Goal: Information Seeking & Learning: Learn about a topic

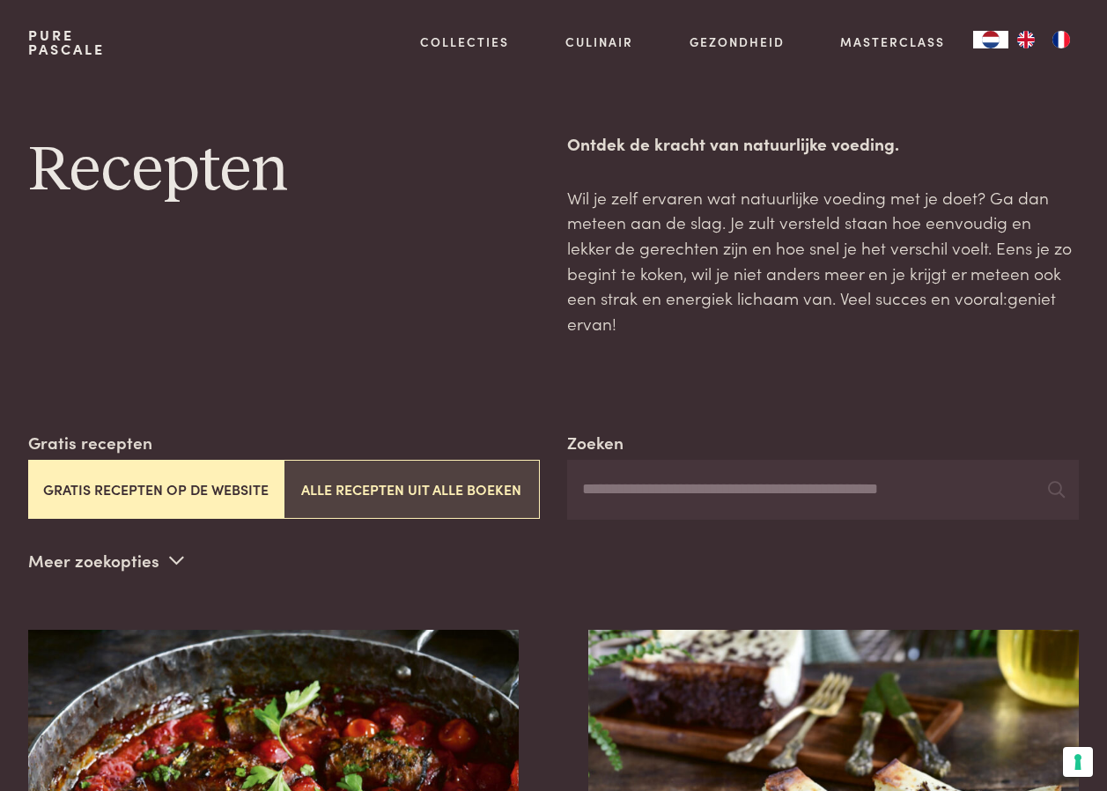
click at [326, 460] on button "Alle recepten uit alle boeken" at bounding box center [411, 489] width 255 height 59
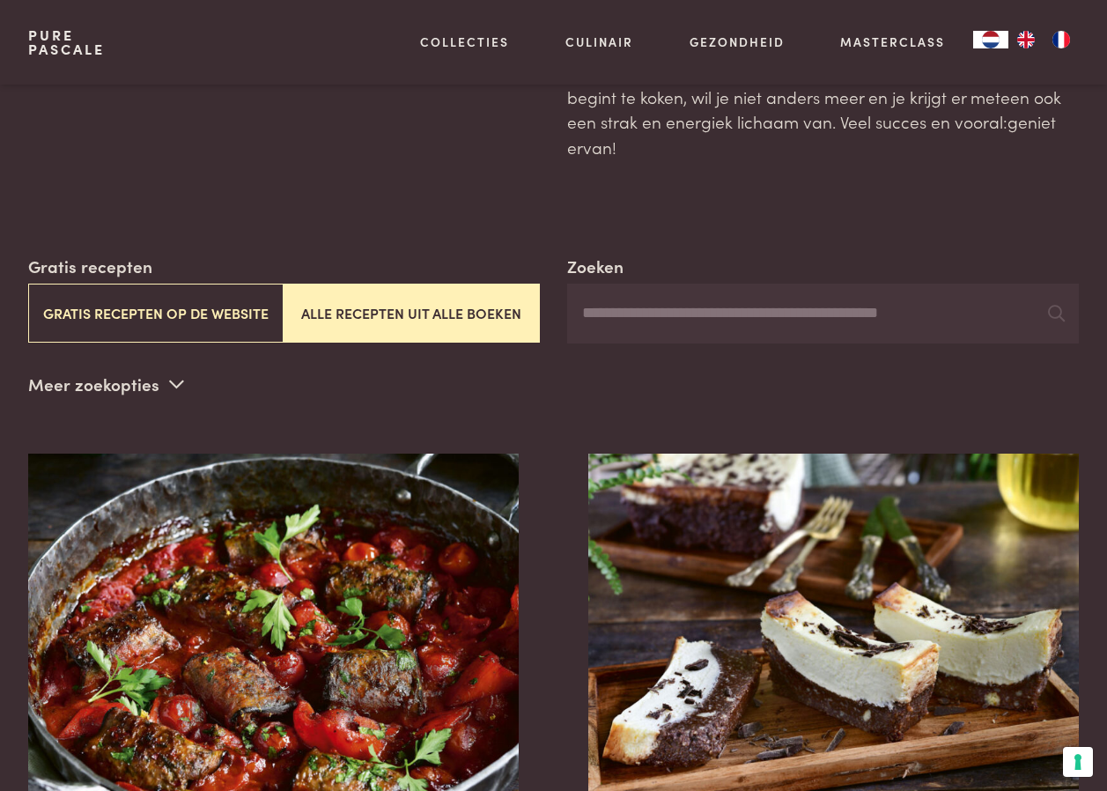
scroll to position [140, 0]
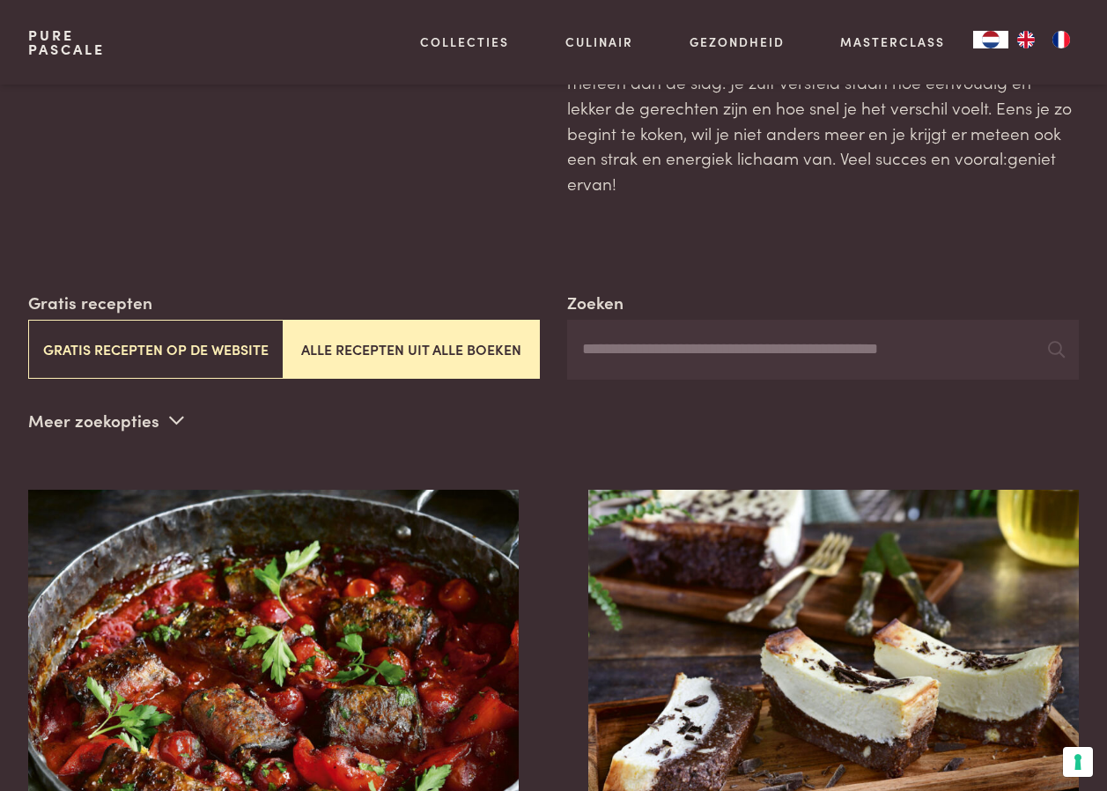
click at [618, 320] on input "Zoeken" at bounding box center [823, 350] width 512 height 60
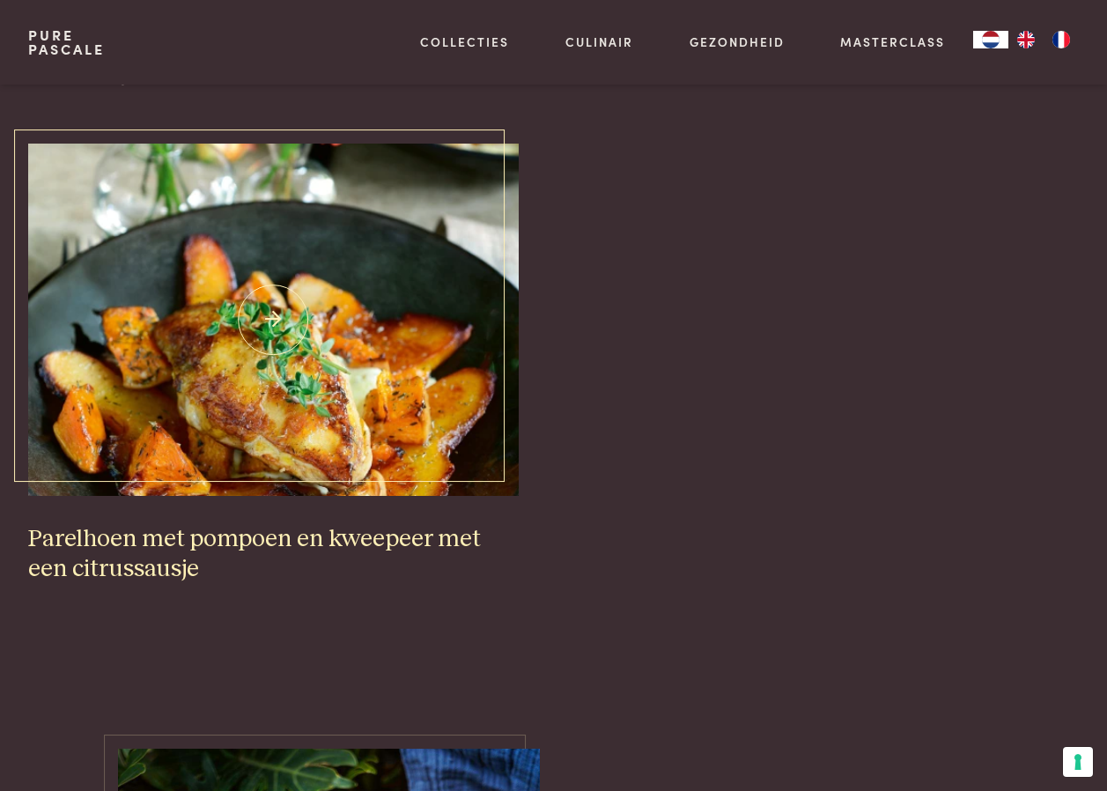
scroll to position [492, 0]
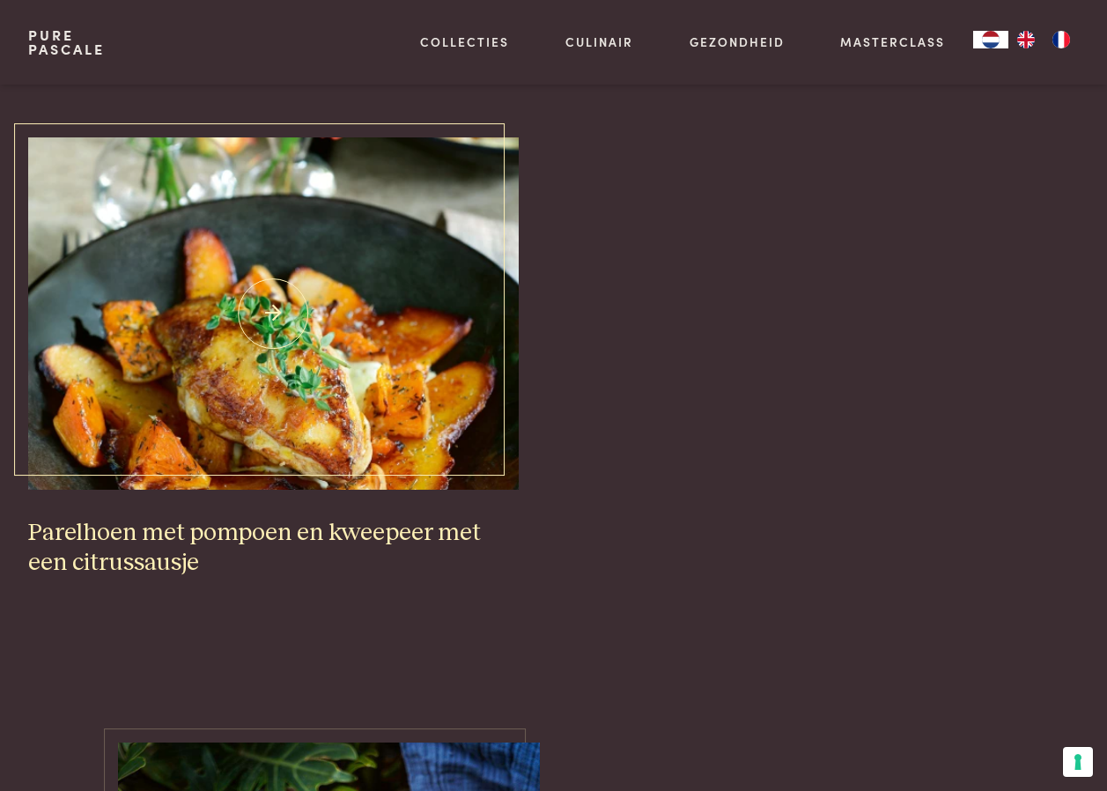
click at [261, 371] on img at bounding box center [273, 313] width 490 height 352
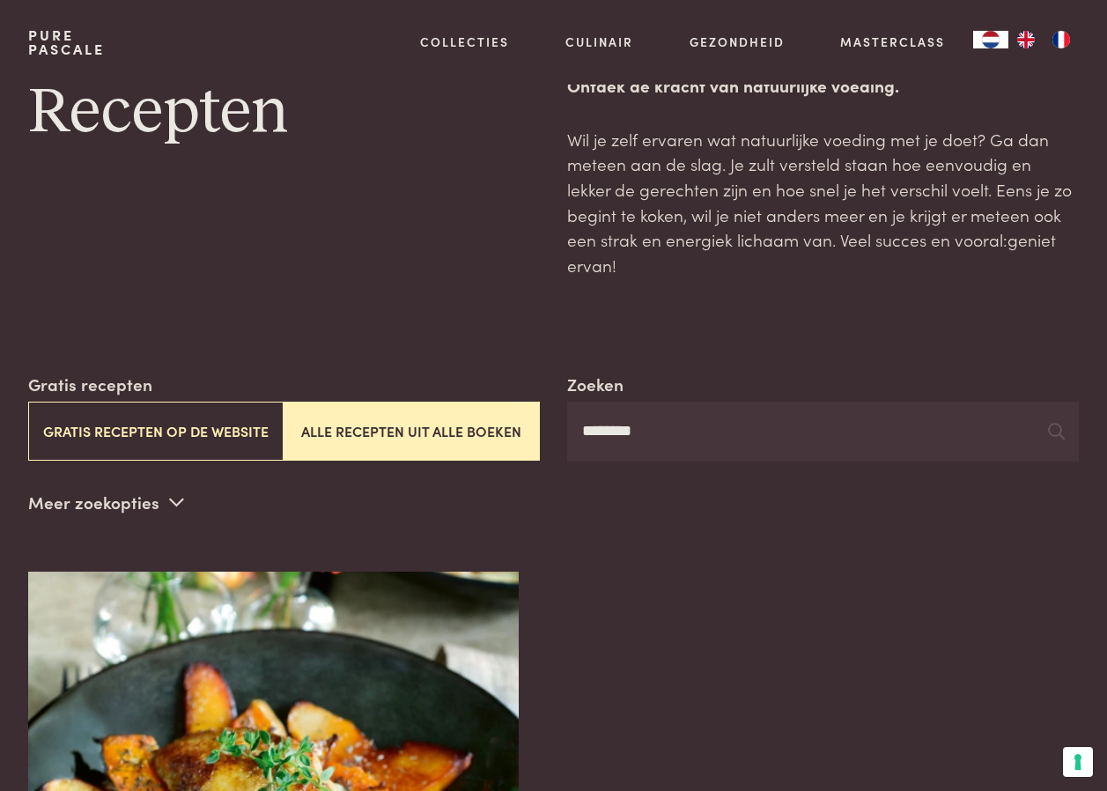
scroll to position [0, 0]
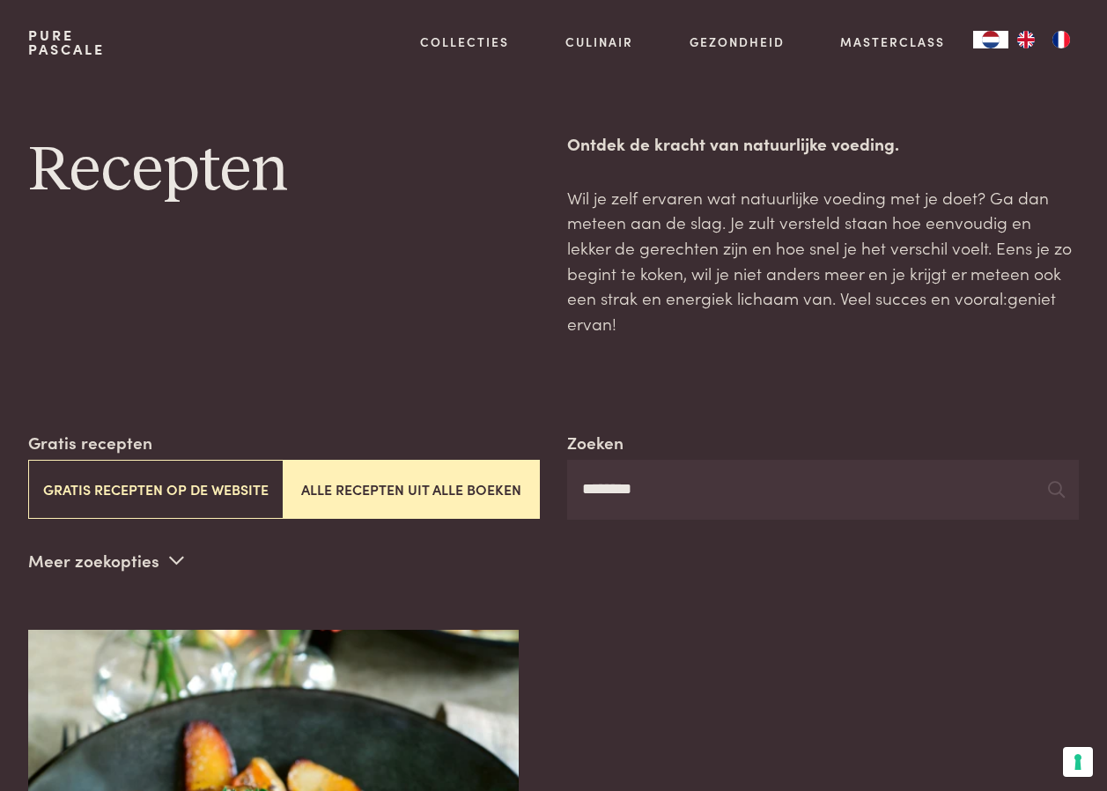
click at [666, 460] on input "********" at bounding box center [823, 490] width 512 height 60
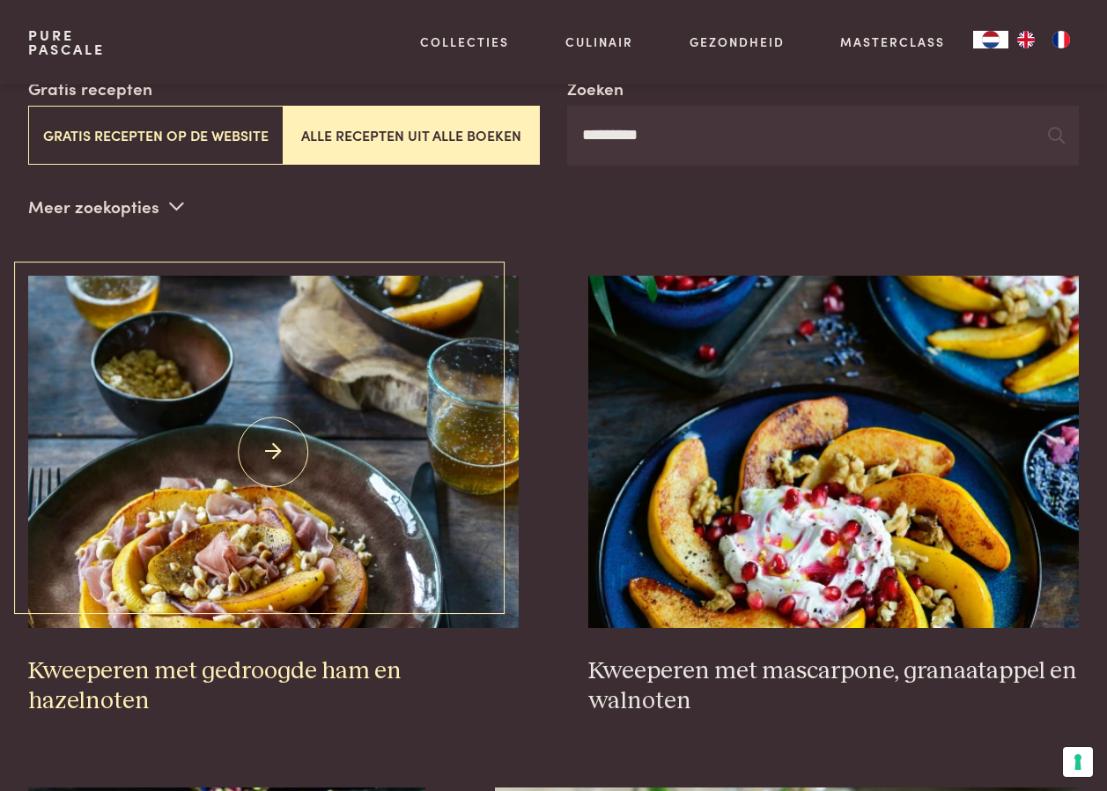
scroll to position [440, 0]
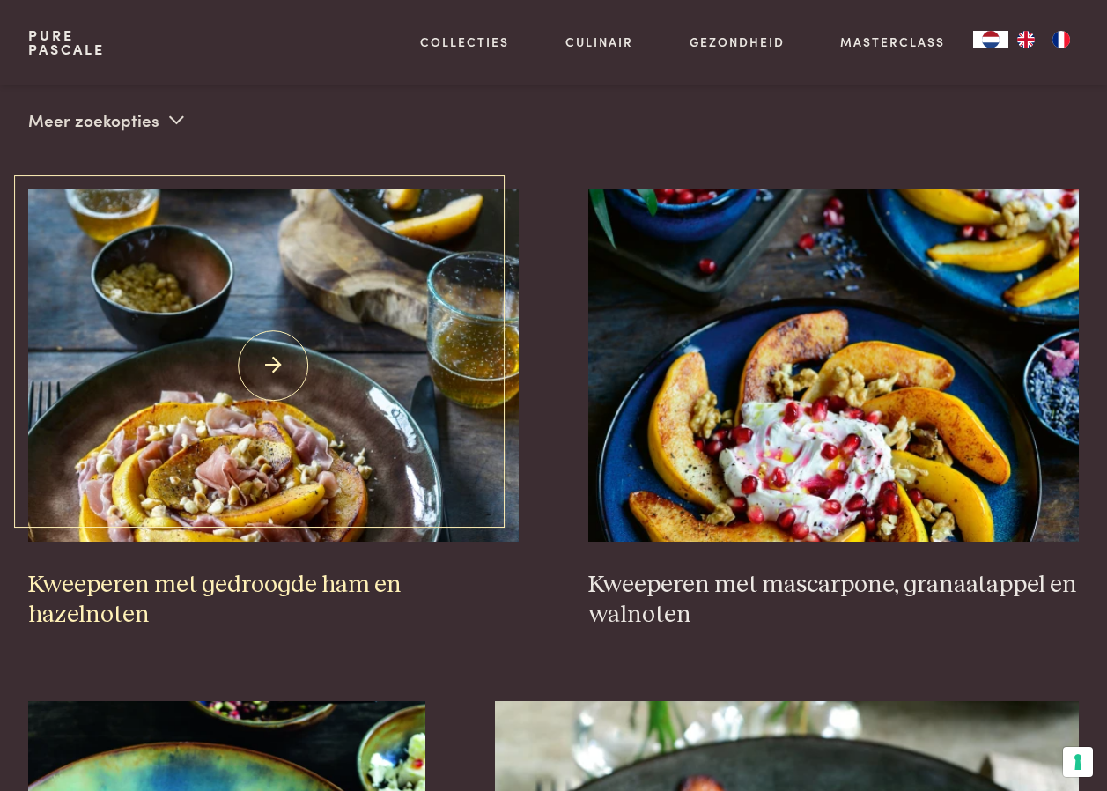
type input "*********"
click at [278, 349] on img at bounding box center [273, 365] width 490 height 352
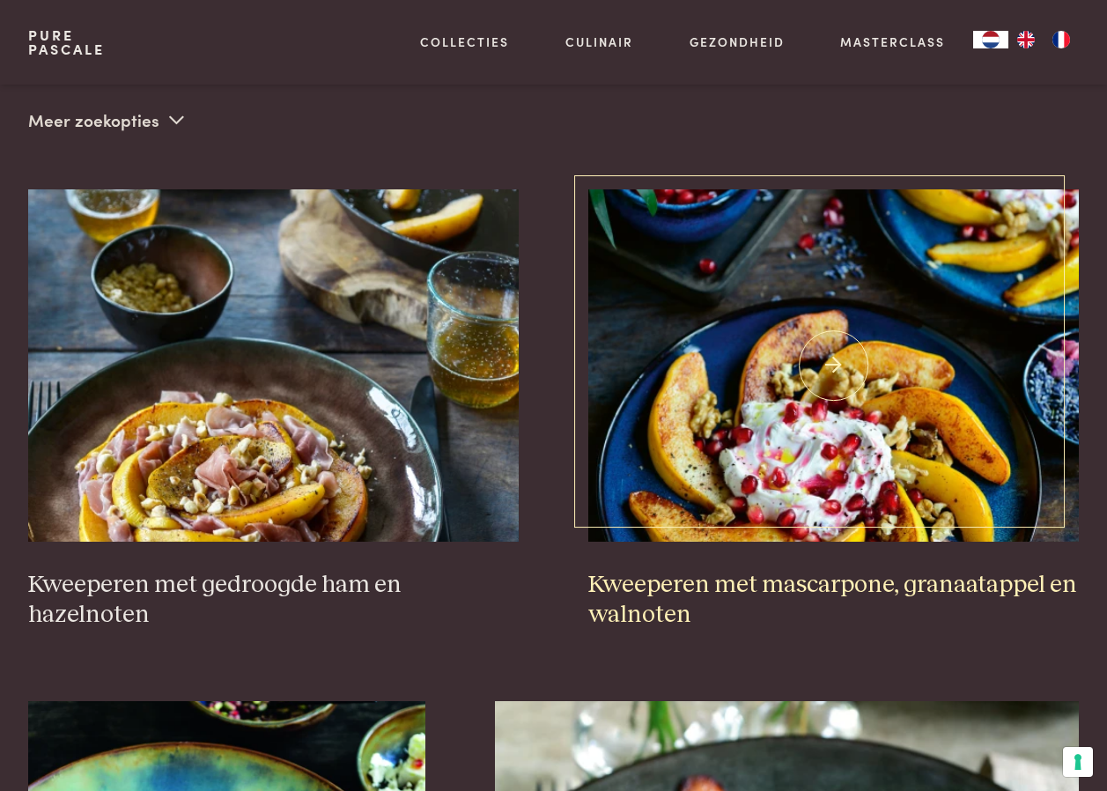
click at [816, 352] on img at bounding box center [833, 365] width 490 height 352
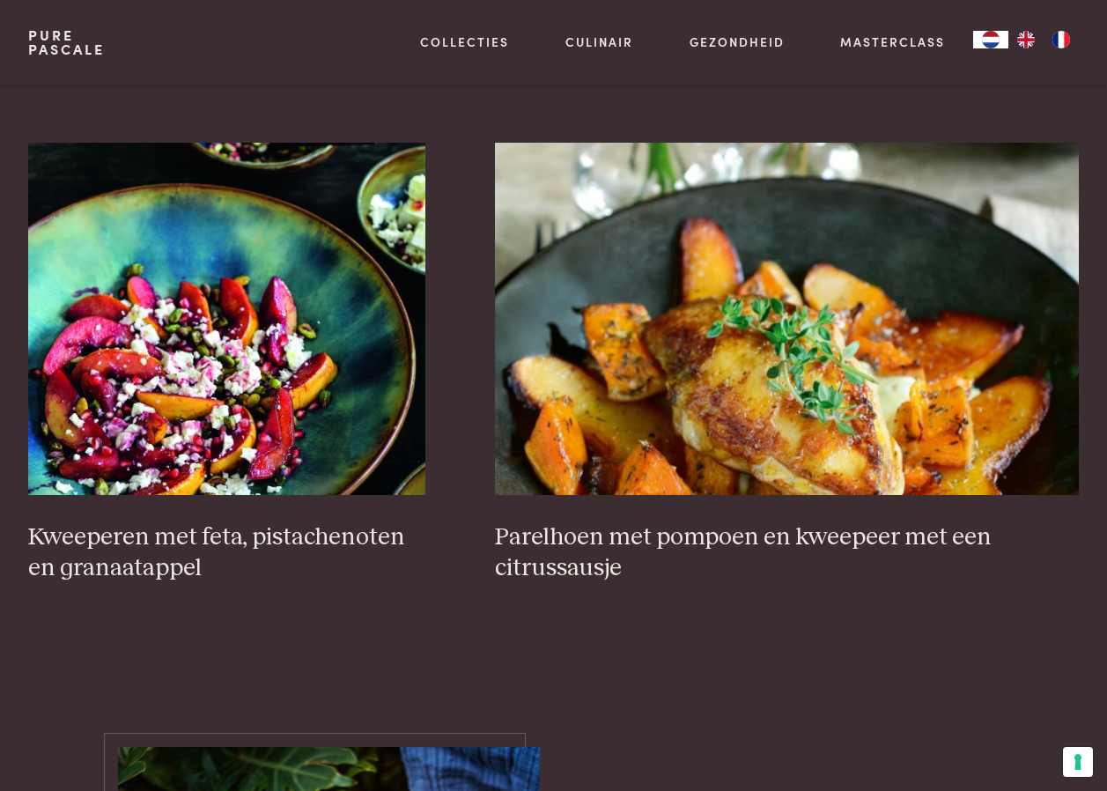
scroll to position [1057, 0]
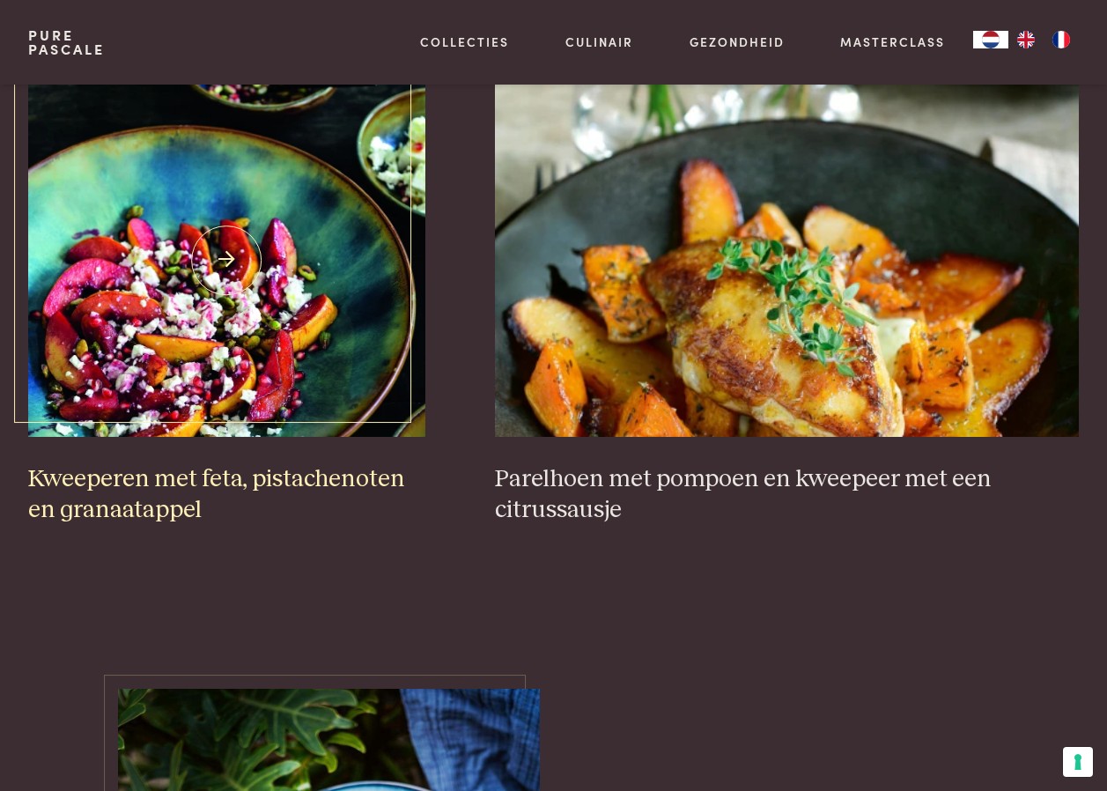
click at [212, 252] on img at bounding box center [226, 261] width 397 height 352
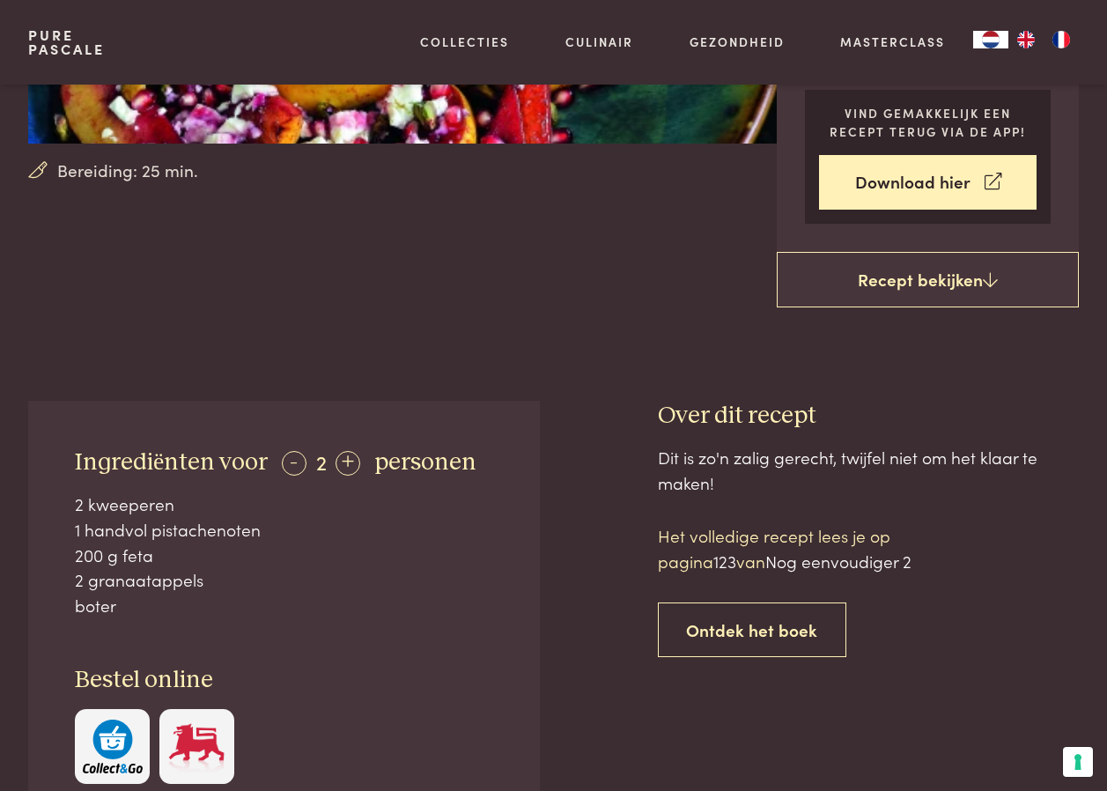
scroll to position [440, 0]
